Goal: Task Accomplishment & Management: Manage account settings

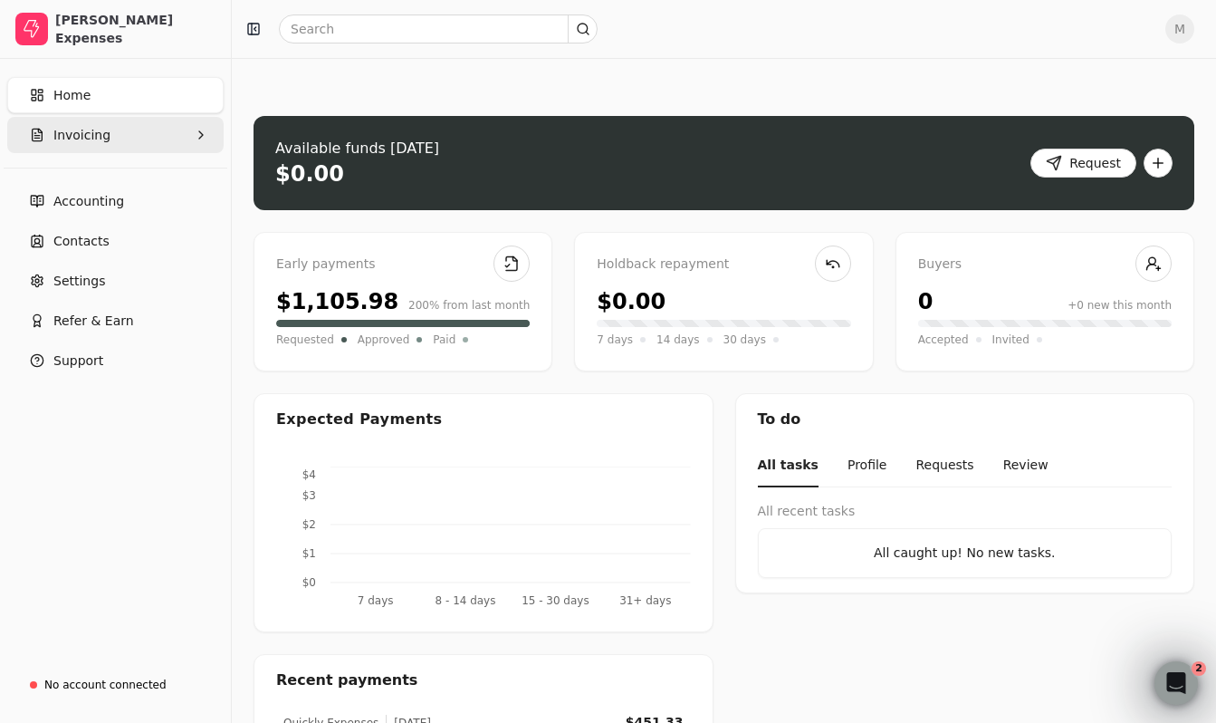
click at [140, 138] on button "Invoicing" at bounding box center [115, 135] width 216 height 36
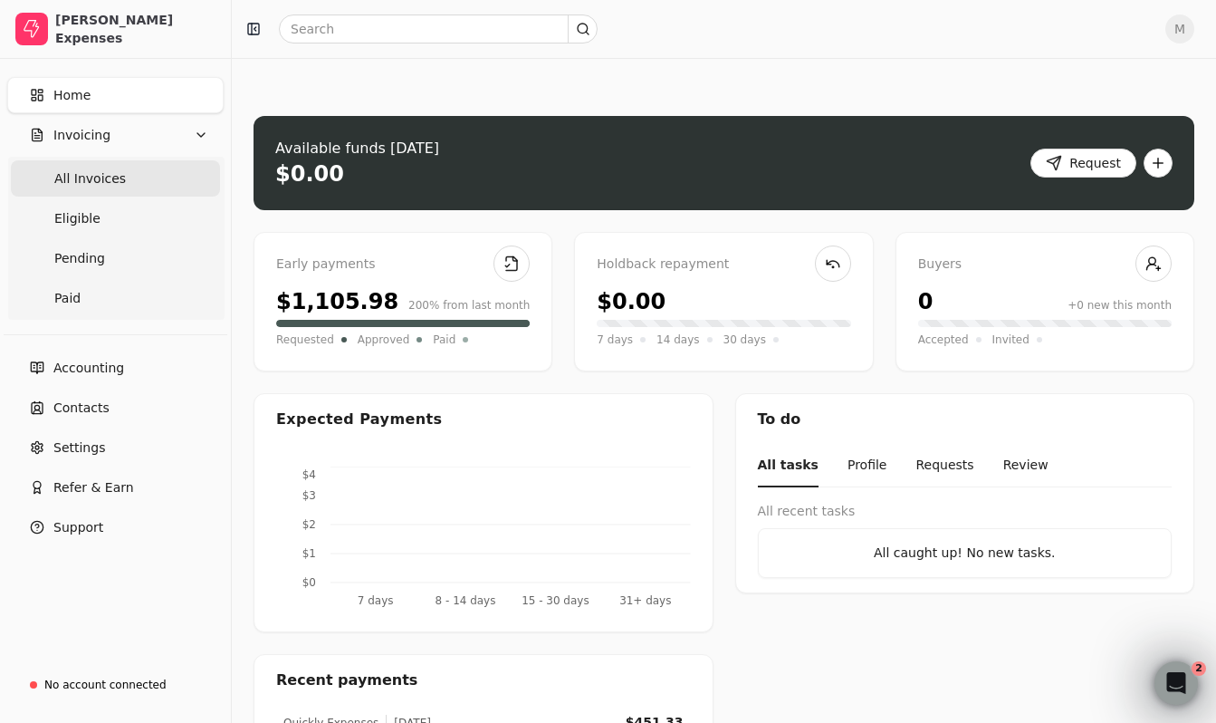
click at [115, 180] on span "All Invoices" at bounding box center [90, 178] width 72 height 19
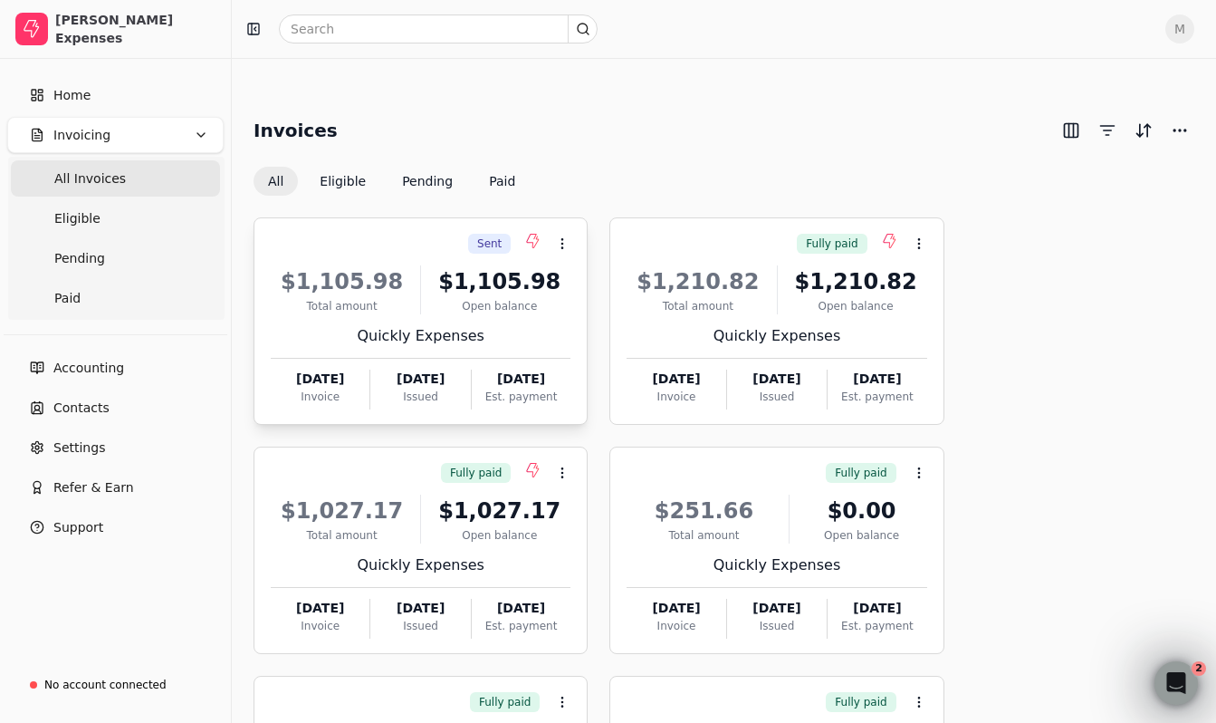
click at [367, 228] on div "Sent Context Menu Button" at bounding box center [418, 243] width 303 height 31
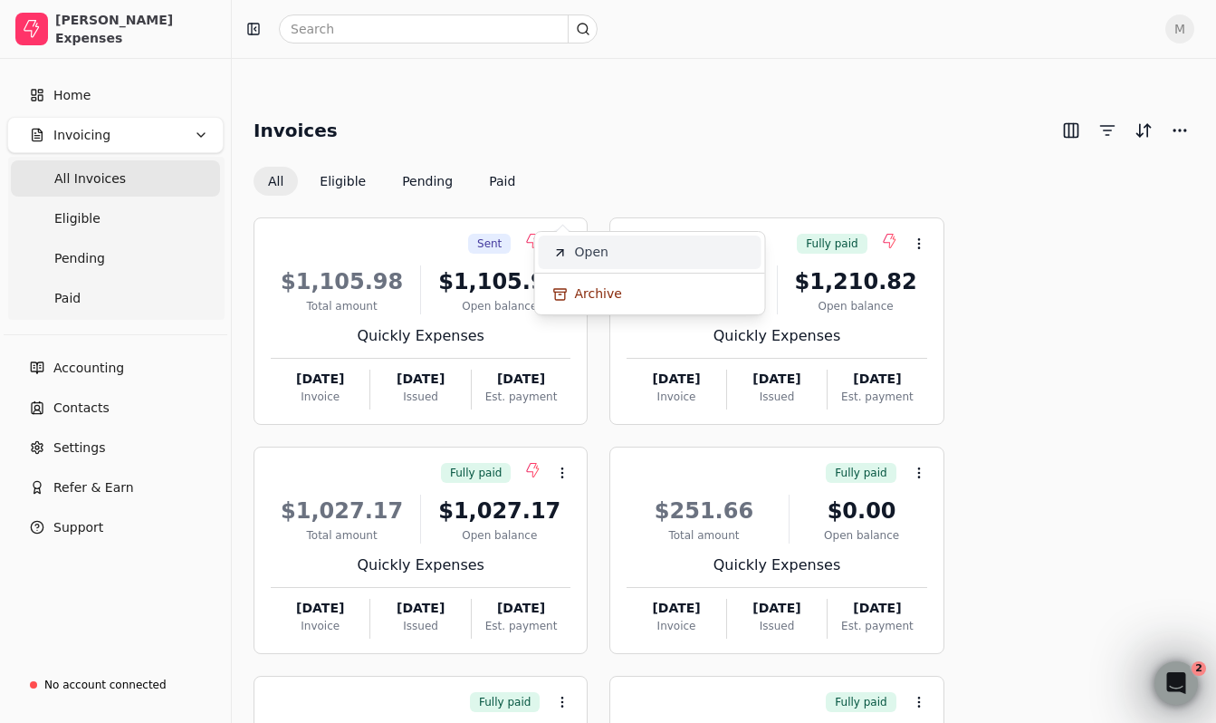
click at [605, 254] on span "Open" at bounding box center [592, 252] width 34 height 19
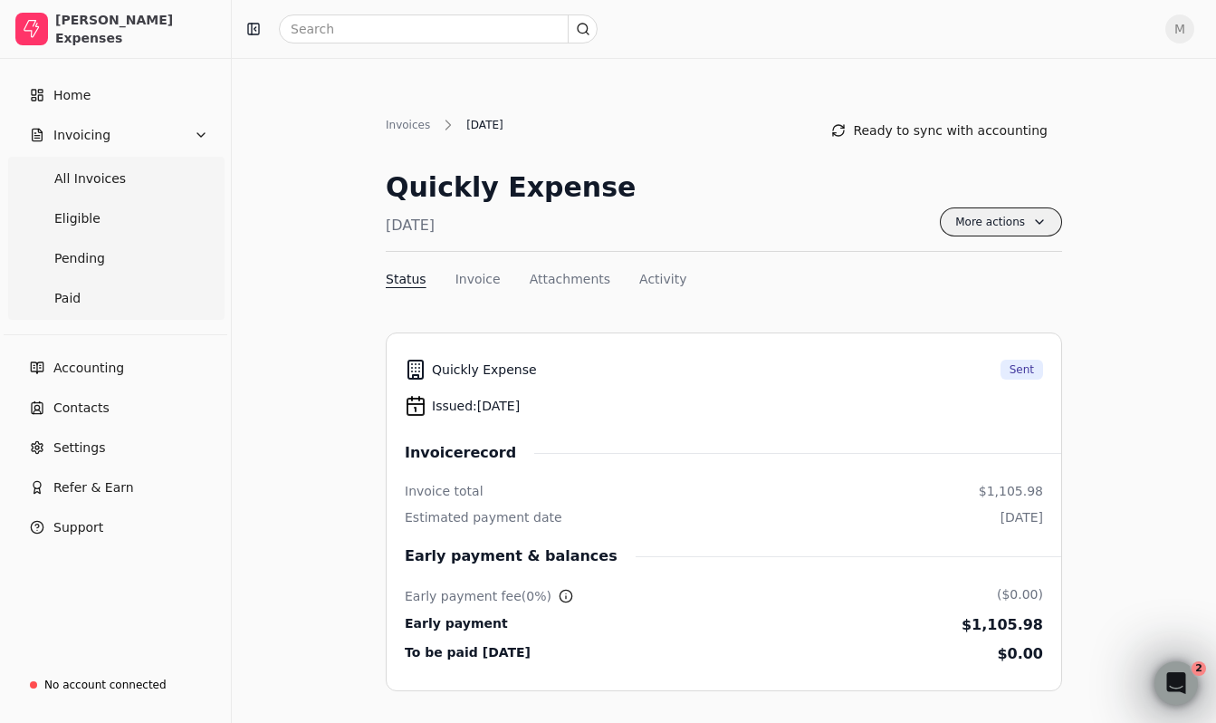
click at [983, 207] on span "More actions" at bounding box center [1001, 221] width 122 height 29
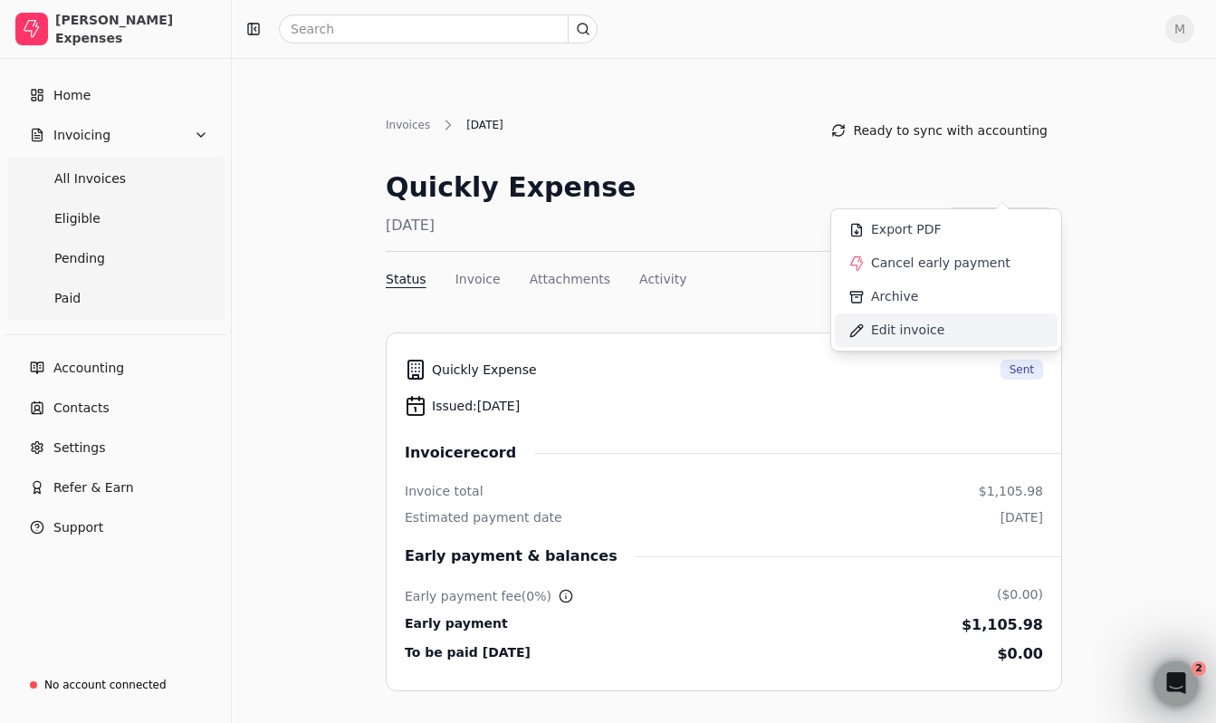
click at [892, 327] on span "Edit invoice" at bounding box center [907, 330] width 73 height 19
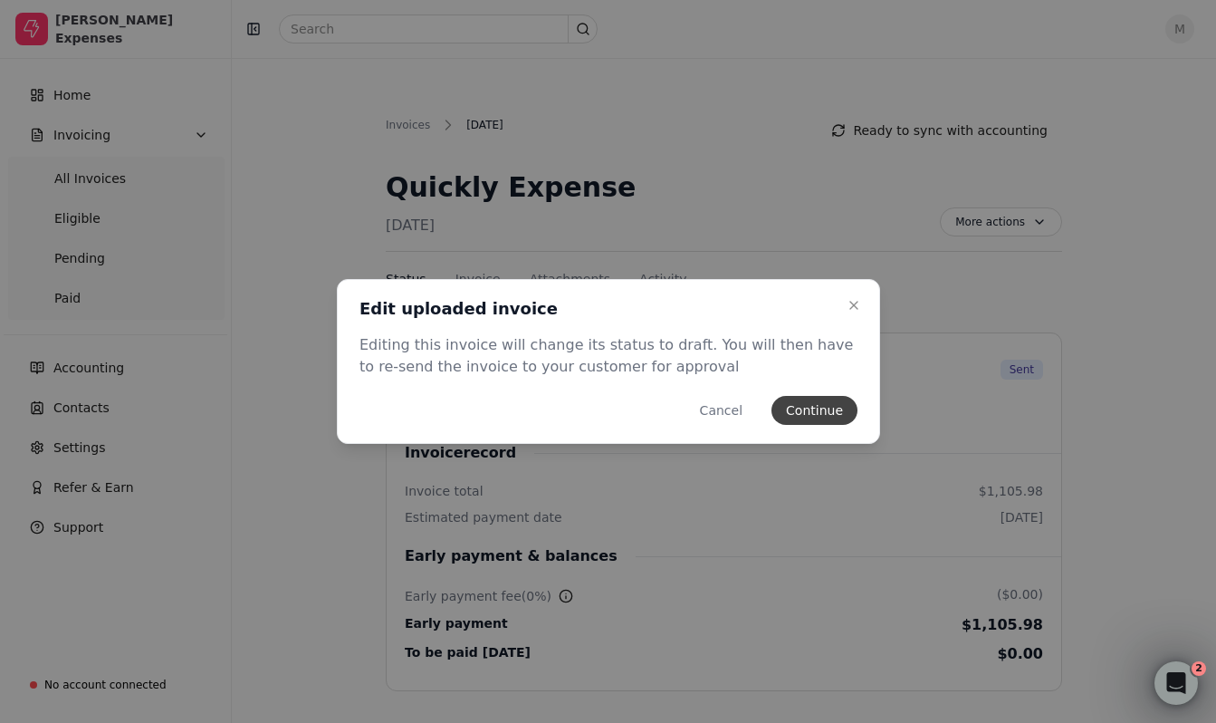
click at [798, 409] on button "Continue" at bounding box center [815, 410] width 86 height 29
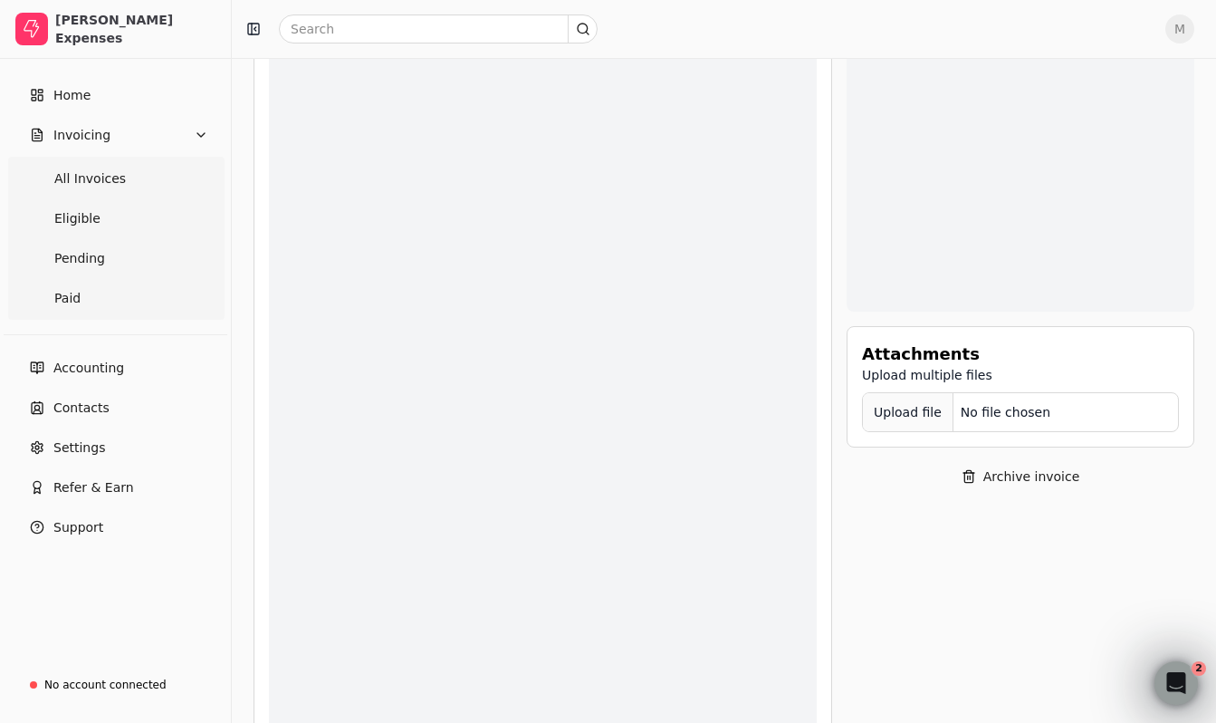
scroll to position [546, 0]
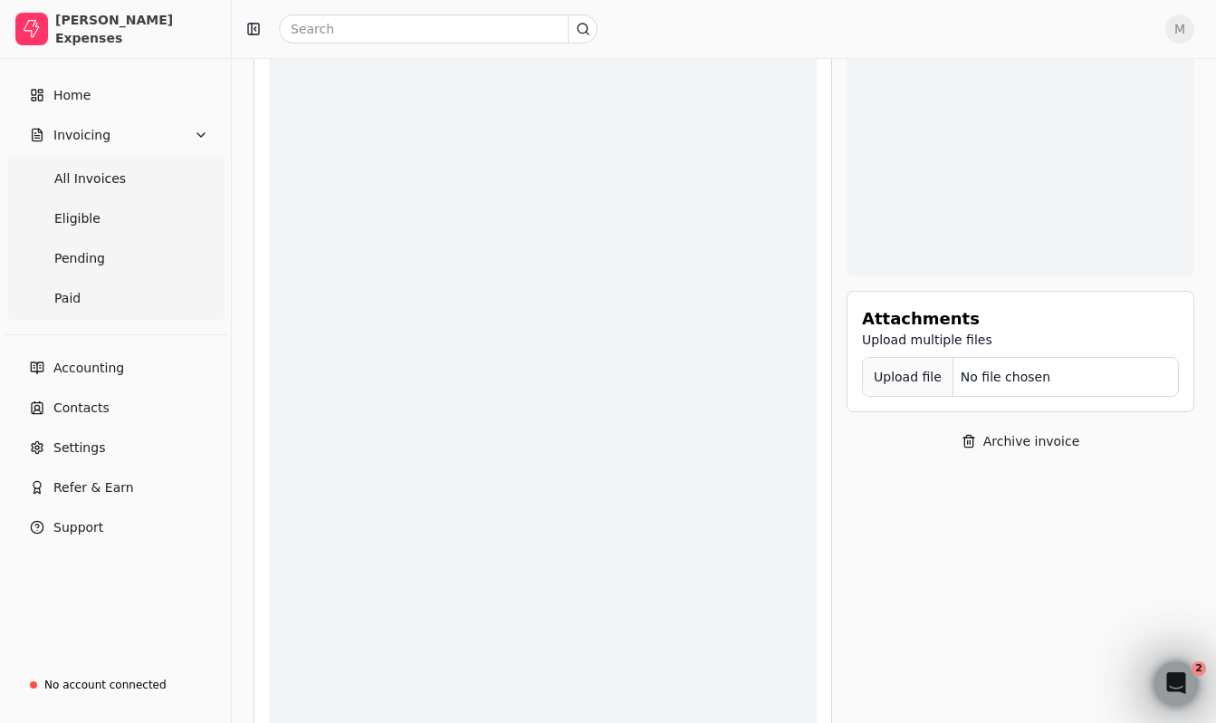
click at [896, 357] on div "Upload file" at bounding box center [908, 377] width 91 height 41
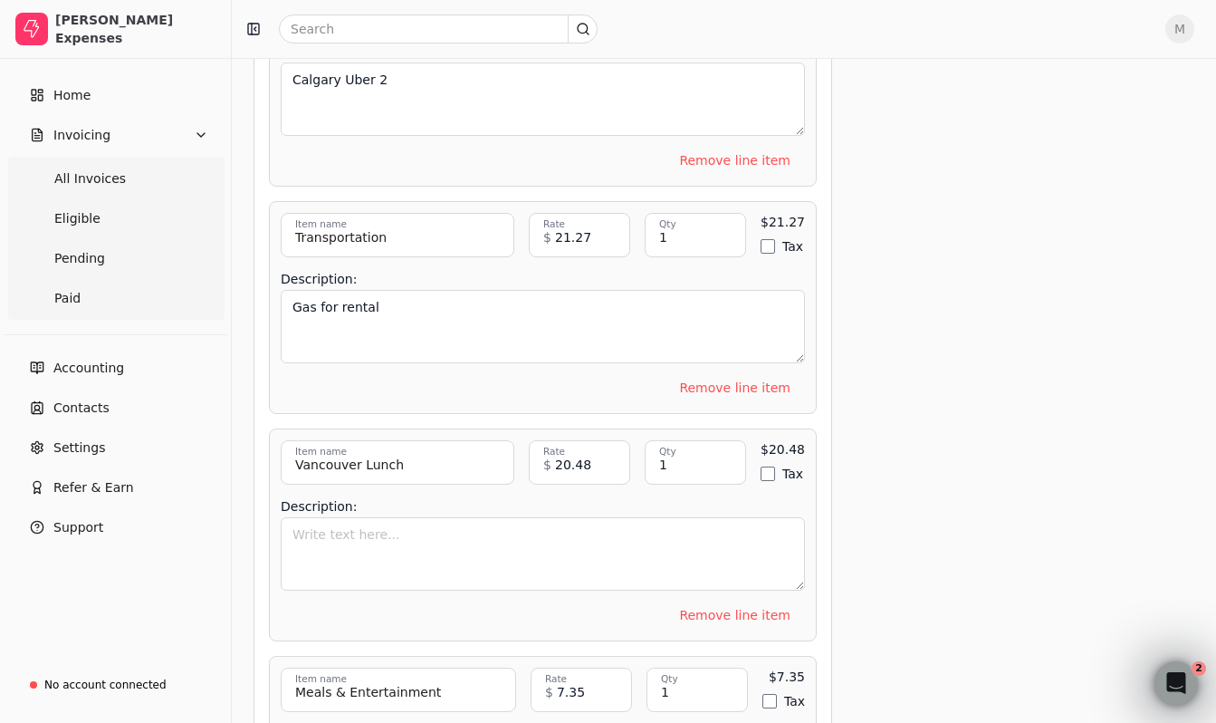
scroll to position [7957, 0]
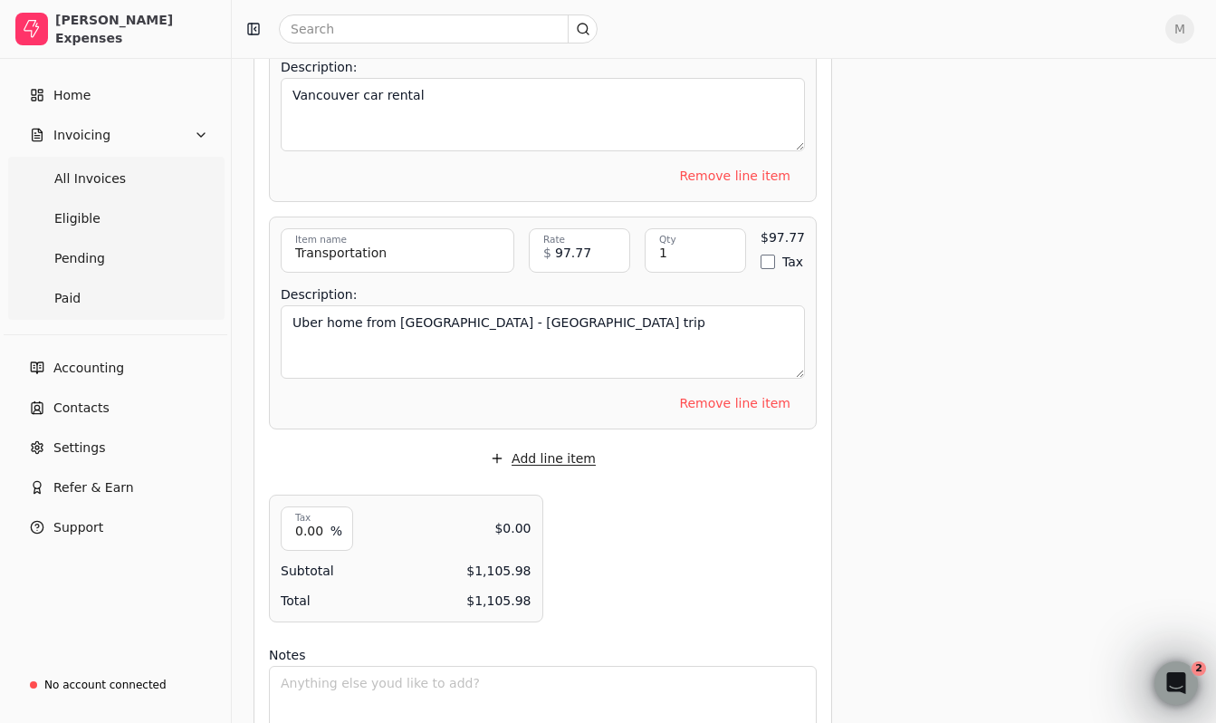
click at [497, 444] on button "Add line item" at bounding box center [543, 458] width 135 height 29
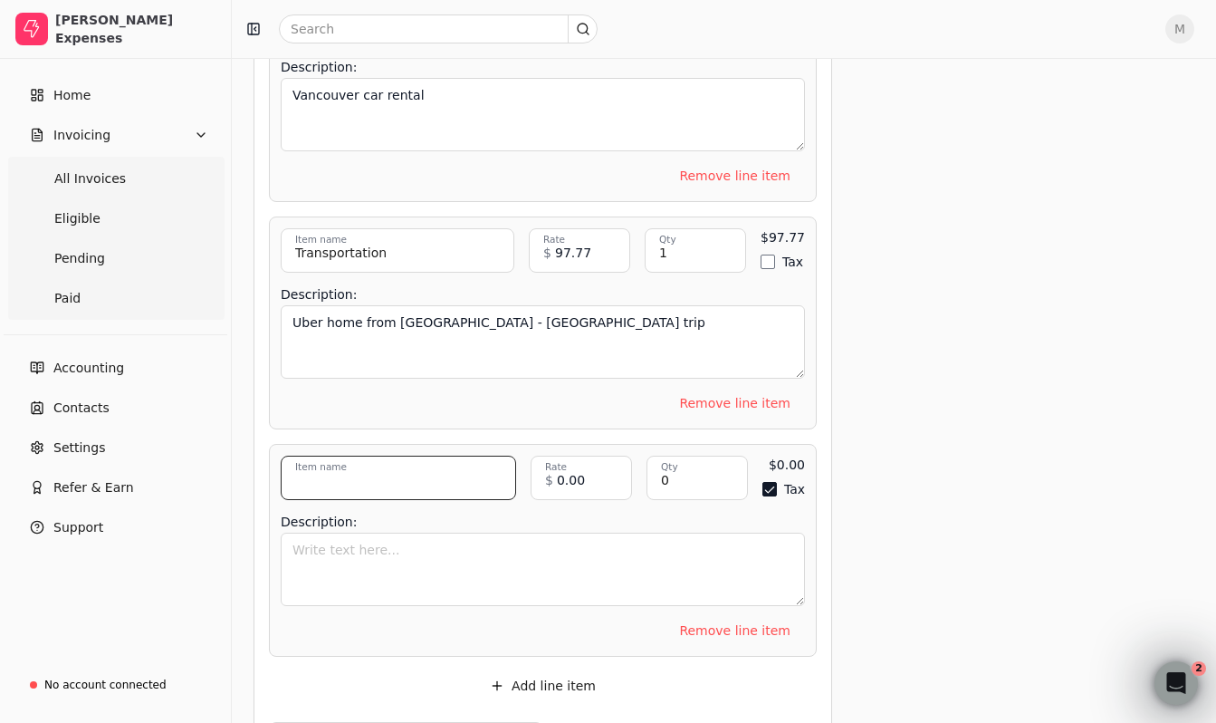
click at [433, 456] on input "Item name" at bounding box center [398, 478] width 235 height 44
type input "Meals & Entertainment"
click at [570, 456] on input "0.00" at bounding box center [581, 478] width 101 height 44
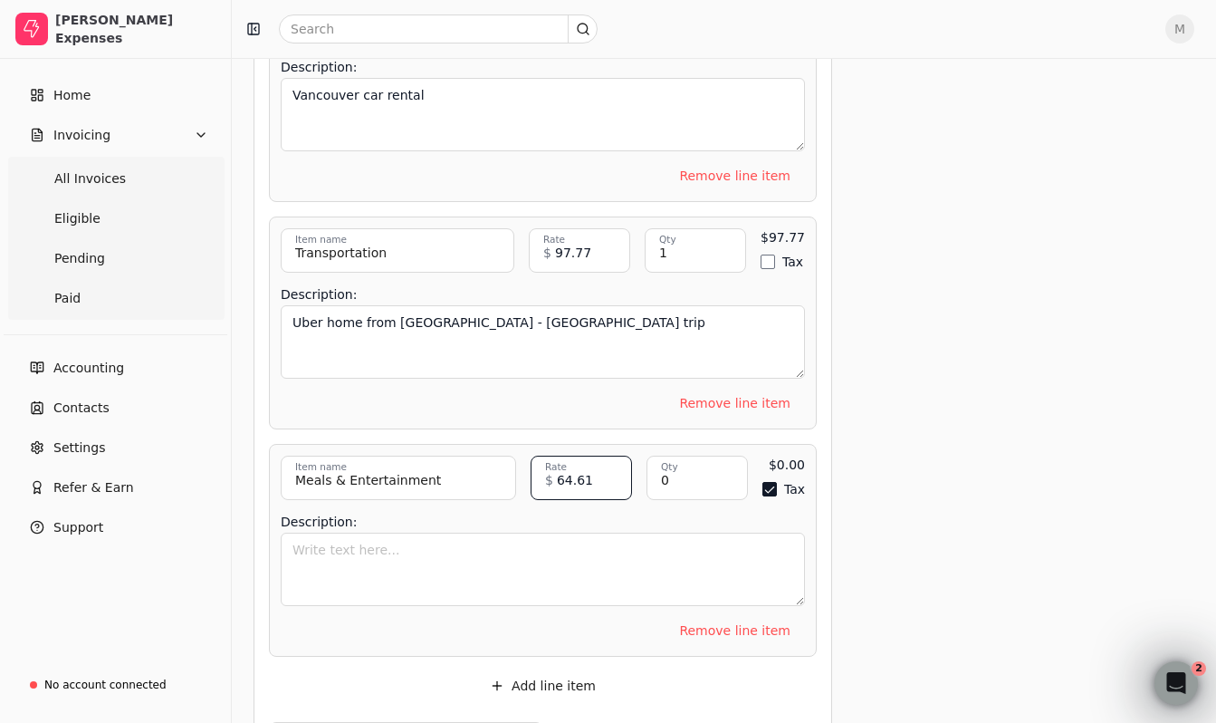
type input "64.61"
click at [697, 456] on input "0" at bounding box center [697, 478] width 101 height 44
type input "1"
click at [770, 482] on button "Tax" at bounding box center [768, 489] width 14 height 14
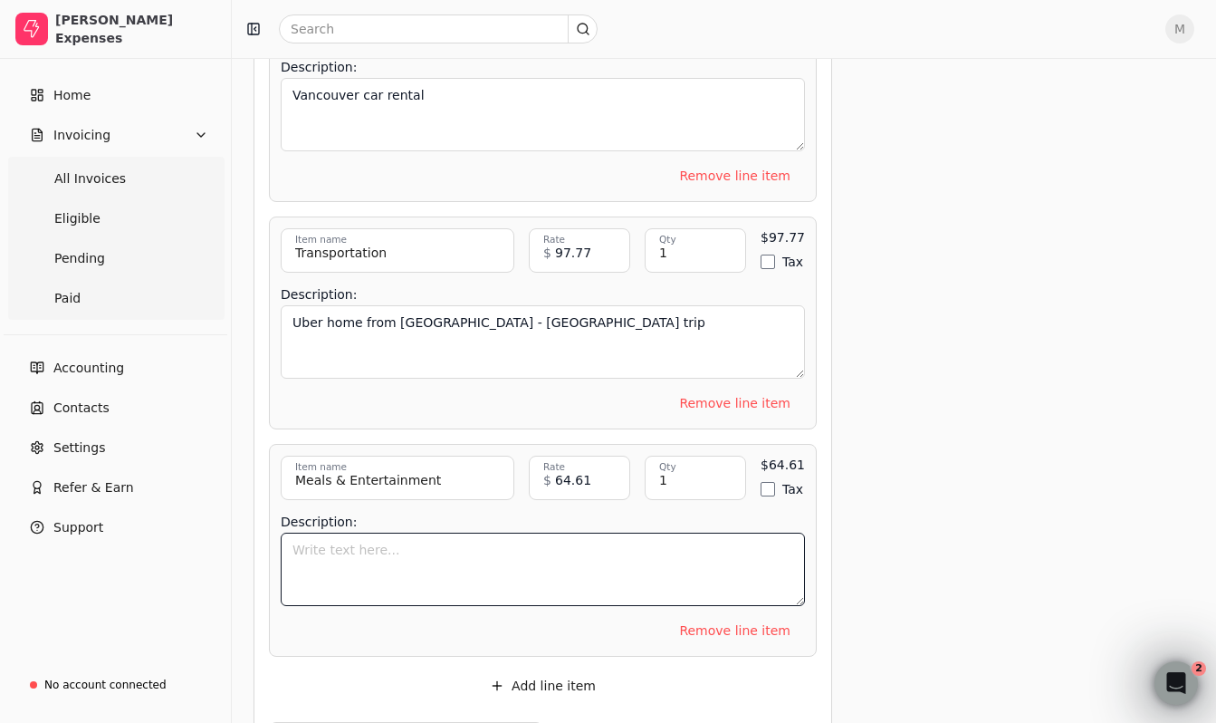
click at [702, 533] on textarea "Description:" at bounding box center [543, 569] width 524 height 73
click at [634, 533] on textarea "Food and drinks with Alpine Engineering. Making inroductions for" at bounding box center [543, 569] width 524 height 73
click at [729, 533] on textarea "Food and drinks with Alpine Engineering. Making introductions for" at bounding box center [543, 569] width 524 height 73
type textarea "Food and drinks with Alpine Engineering. Making introductions for Quickly."
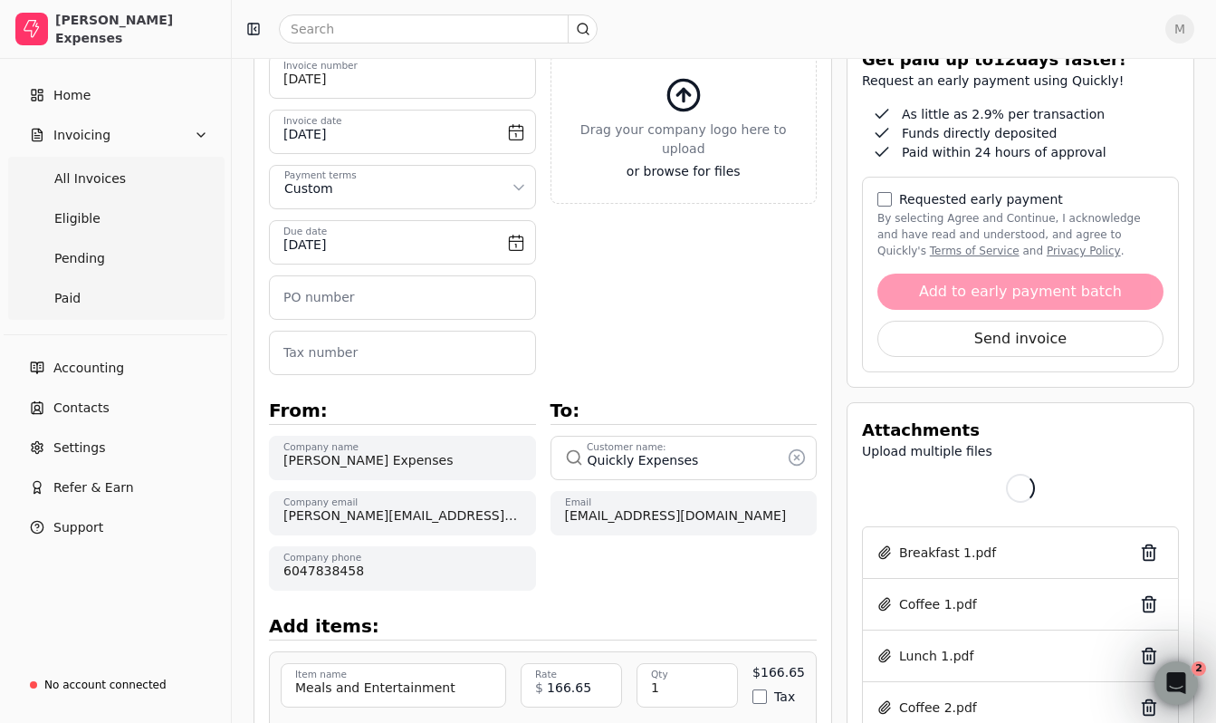
scroll to position [0, 0]
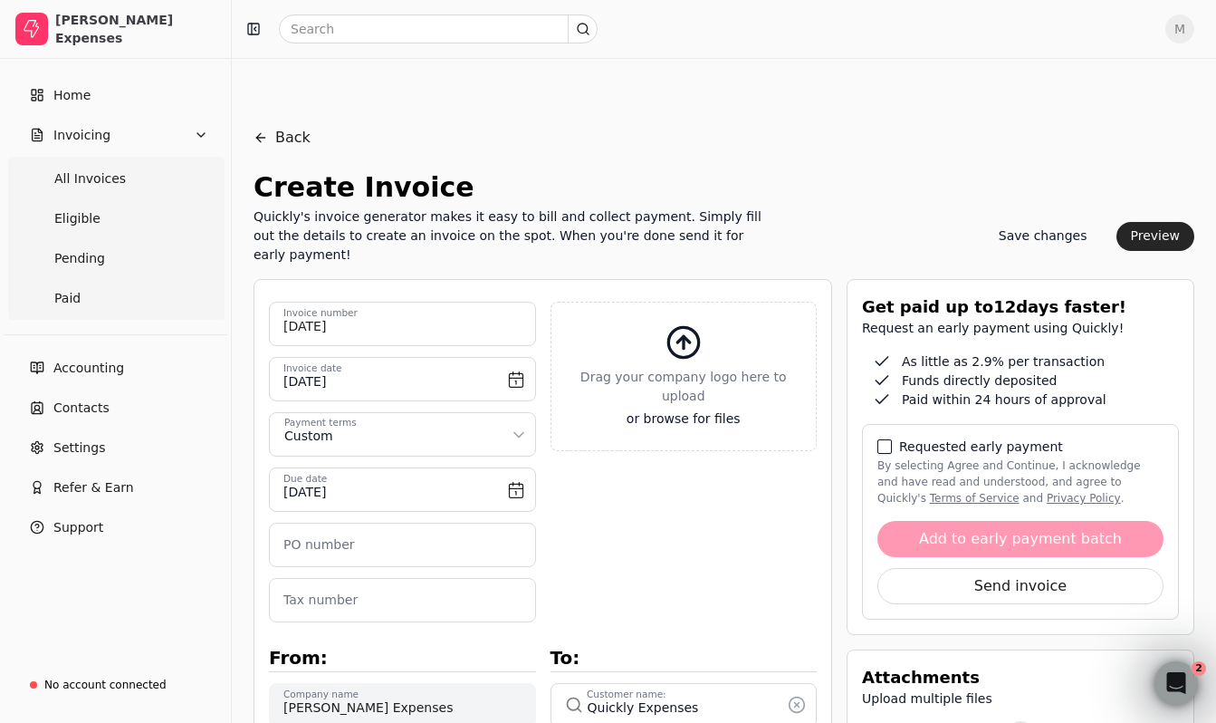
click at [887, 439] on button "By selecting Agree and Continue, I acknowledge and have read and understood, an…" at bounding box center [885, 446] width 14 height 14
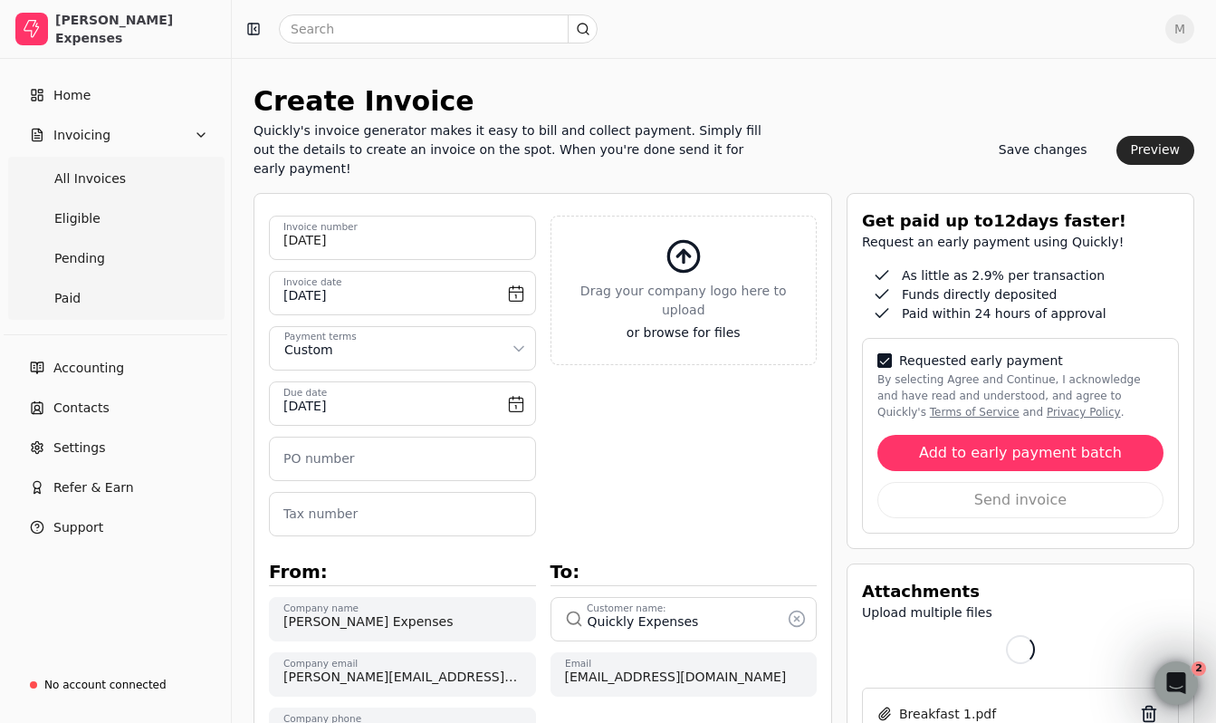
scroll to position [138, 0]
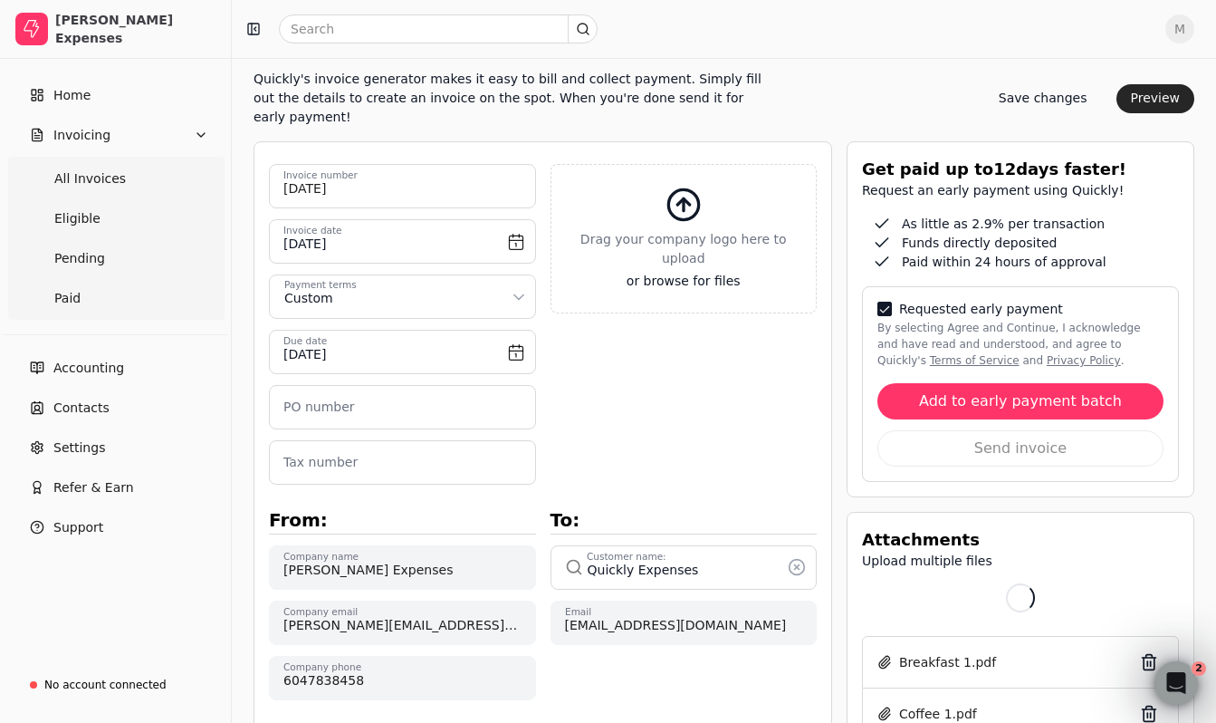
click at [988, 578] on div at bounding box center [1020, 598] width 317 height 40
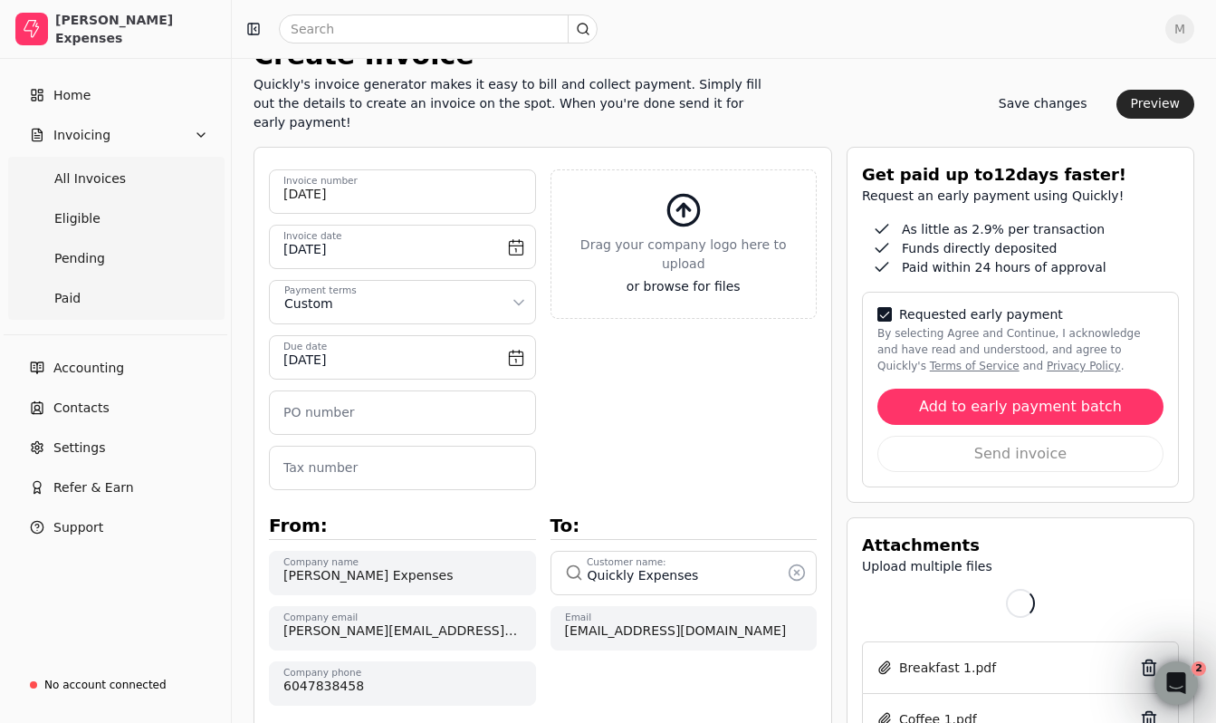
scroll to position [0, 0]
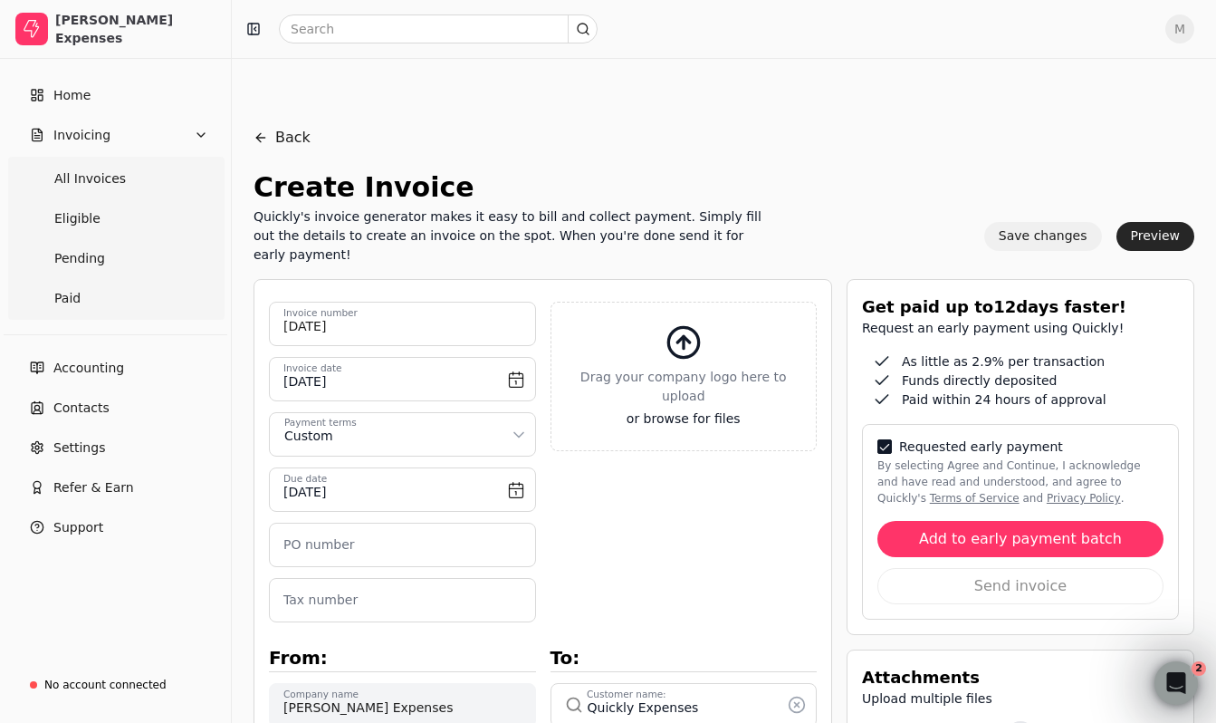
click at [1056, 222] on button "Save changes" at bounding box center [1044, 236] width 118 height 29
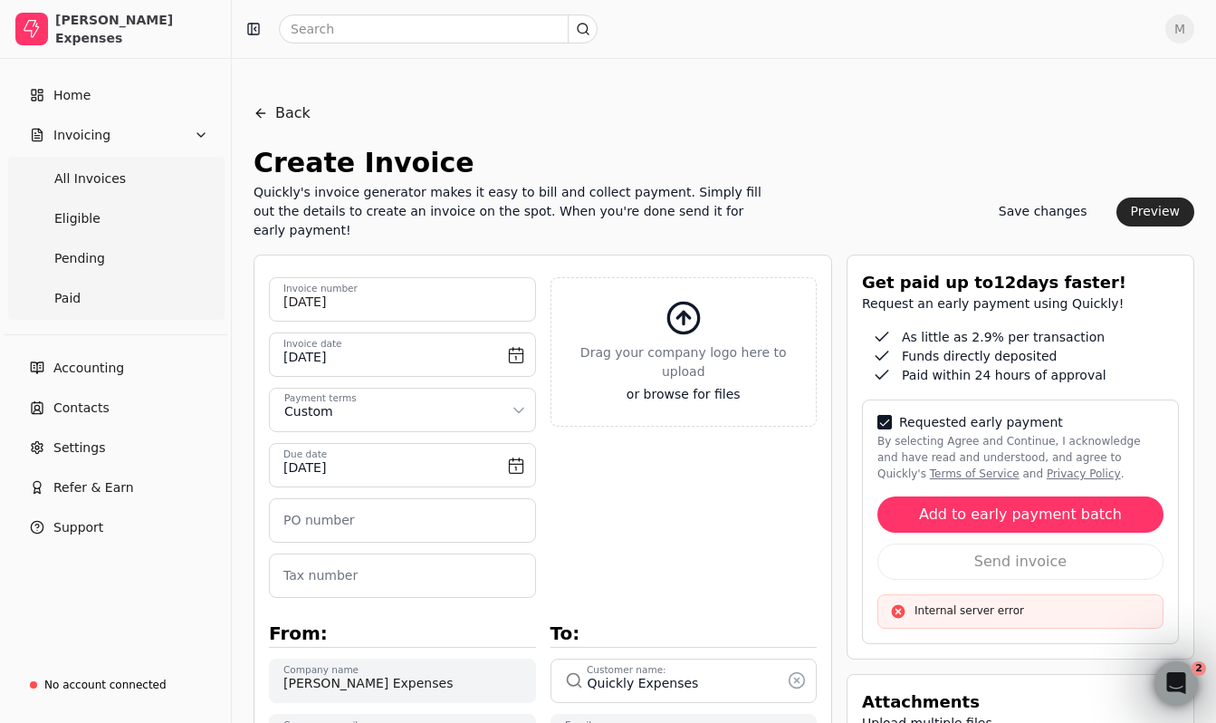
scroll to position [120, 0]
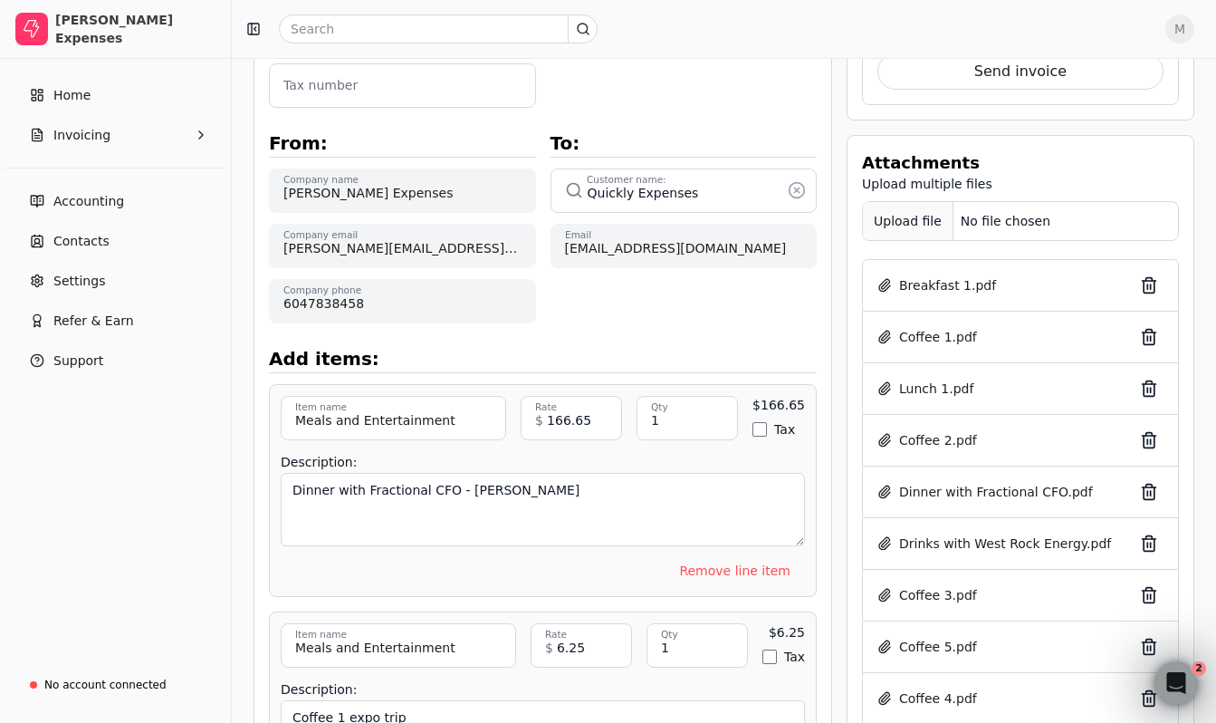
scroll to position [469, 0]
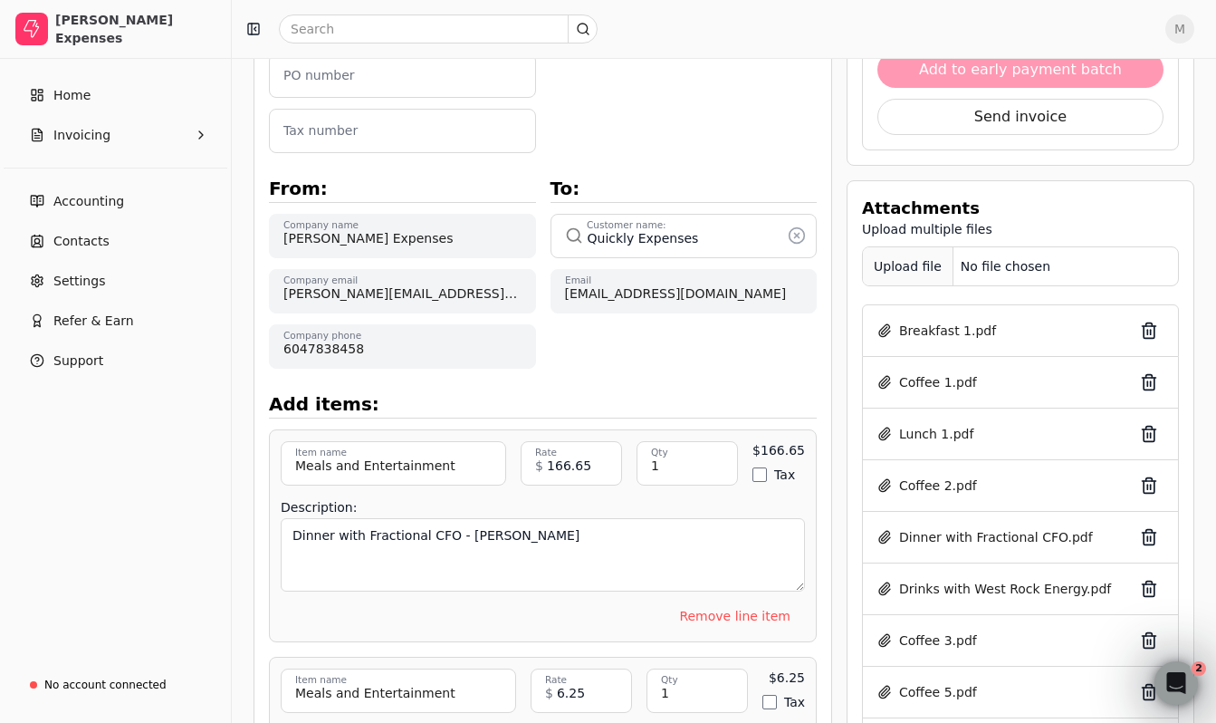
click at [901, 246] on div "Upload file" at bounding box center [908, 266] width 91 height 41
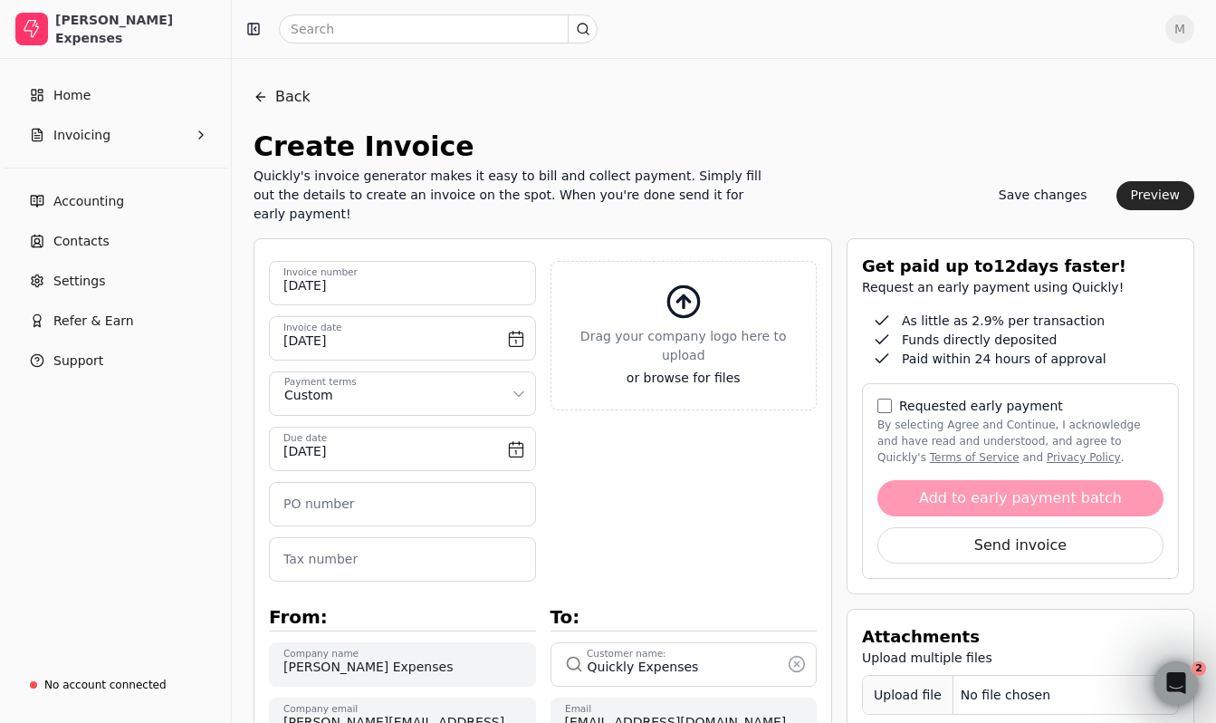
scroll to position [0, 0]
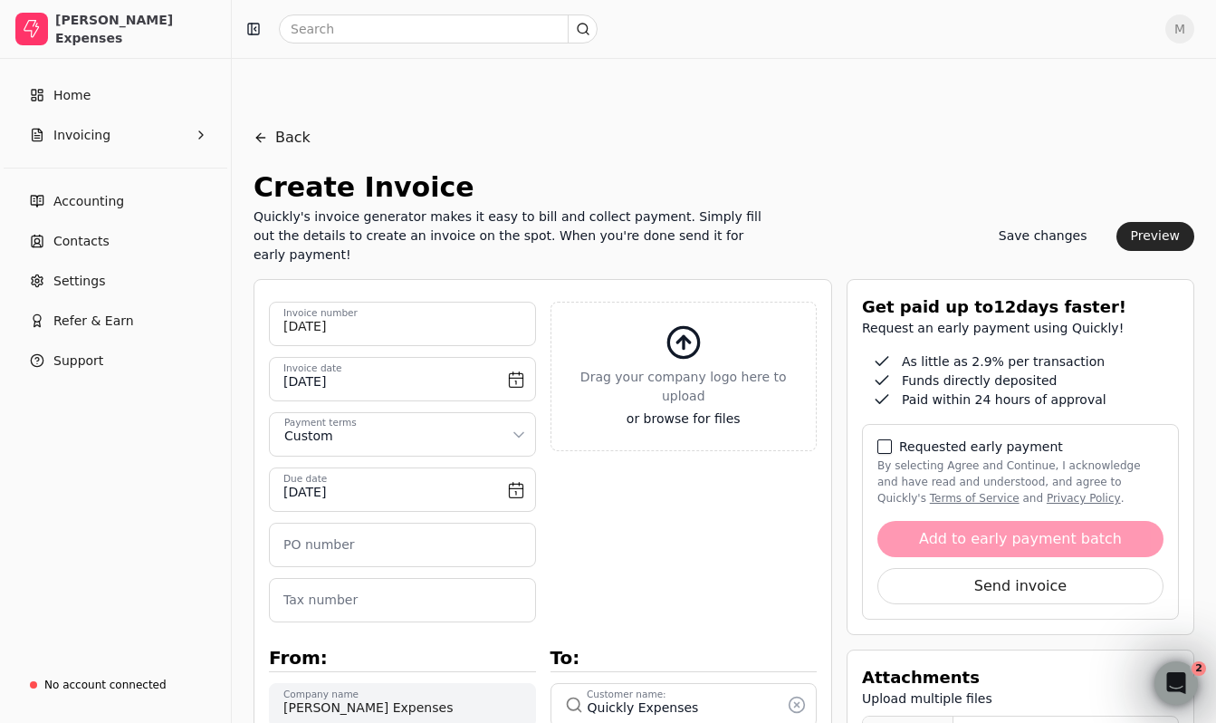
click at [890, 439] on button "By selecting Agree and Continue, I acknowledge and have read and understood, an…" at bounding box center [885, 446] width 14 height 14
click at [971, 521] on button "Add to early payment batch" at bounding box center [1021, 539] width 286 height 36
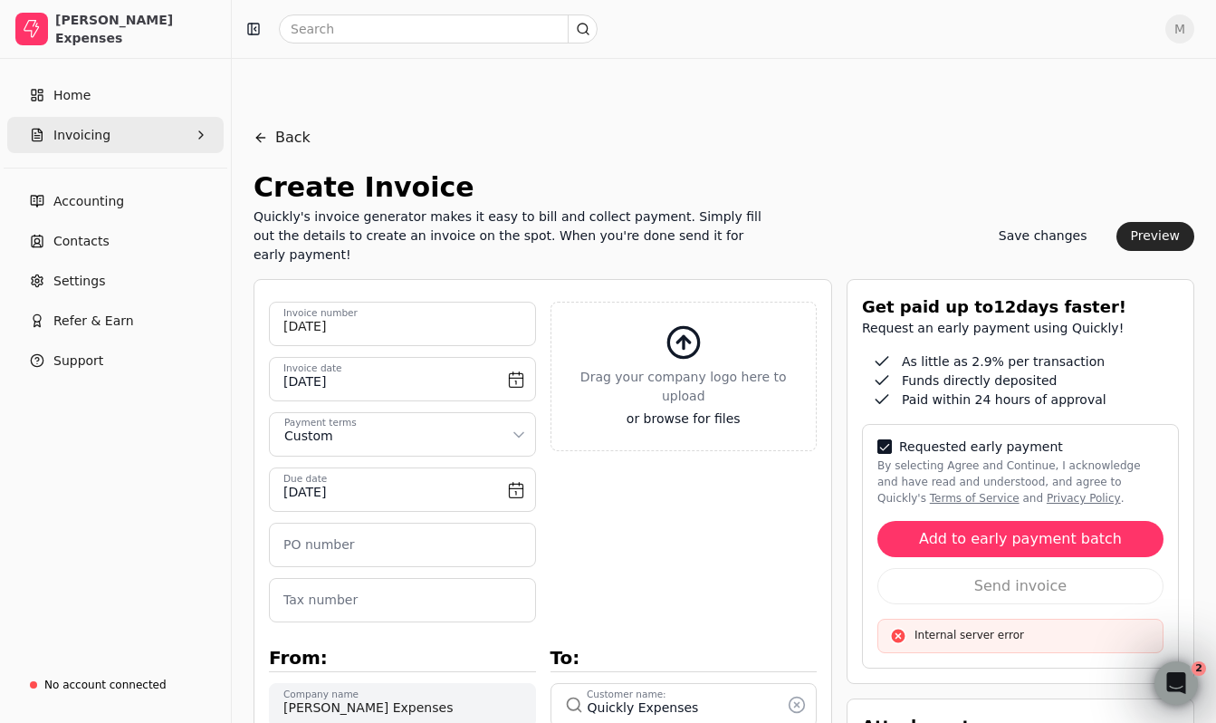
click at [89, 144] on span "Invoicing" at bounding box center [81, 135] width 57 height 19
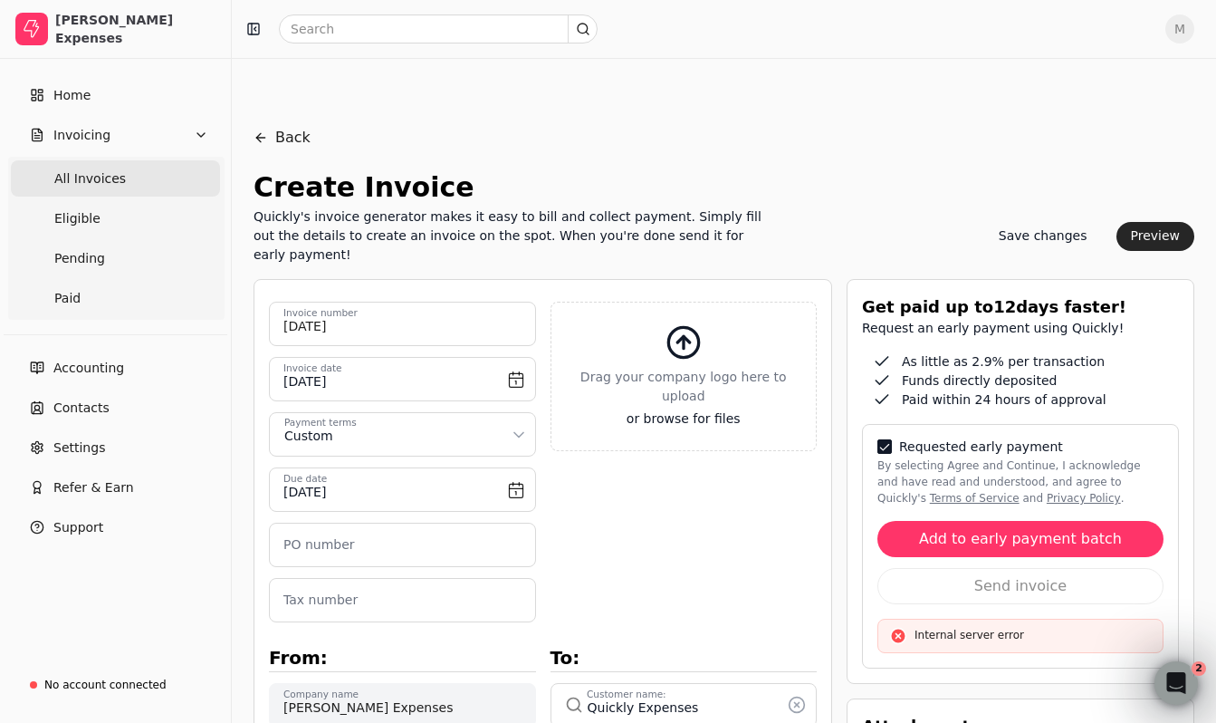
click at [121, 181] on Invoices "All Invoices" at bounding box center [115, 178] width 209 height 36
